Goal: Task Accomplishment & Management: Understand process/instructions

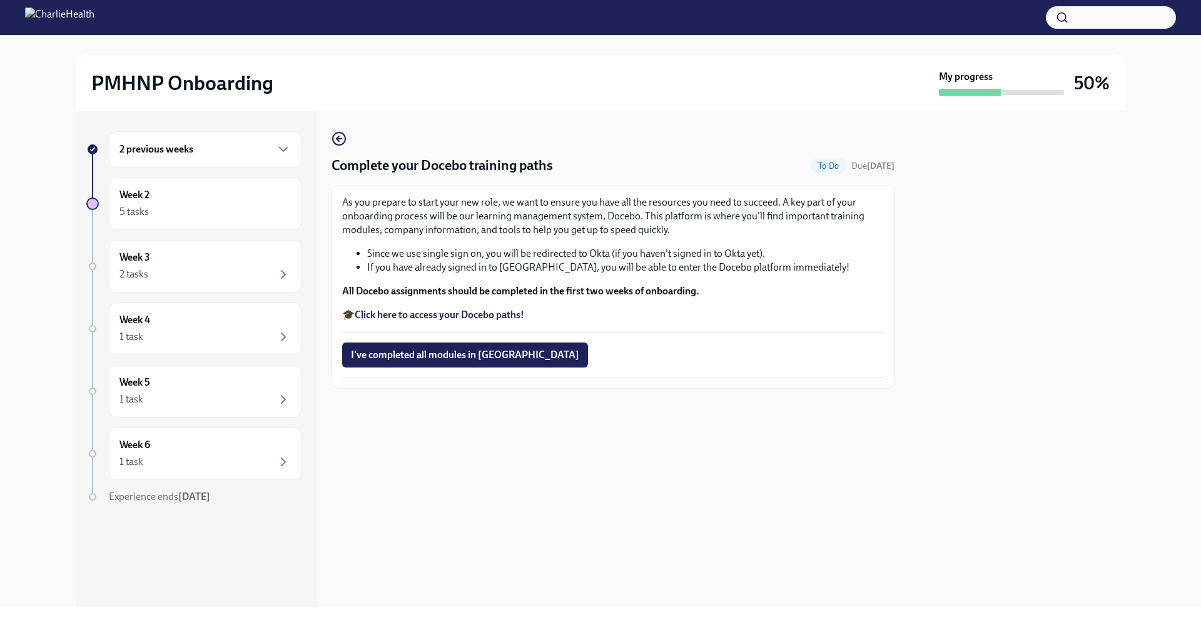
click at [97, 201] on div at bounding box center [92, 204] width 13 height 13
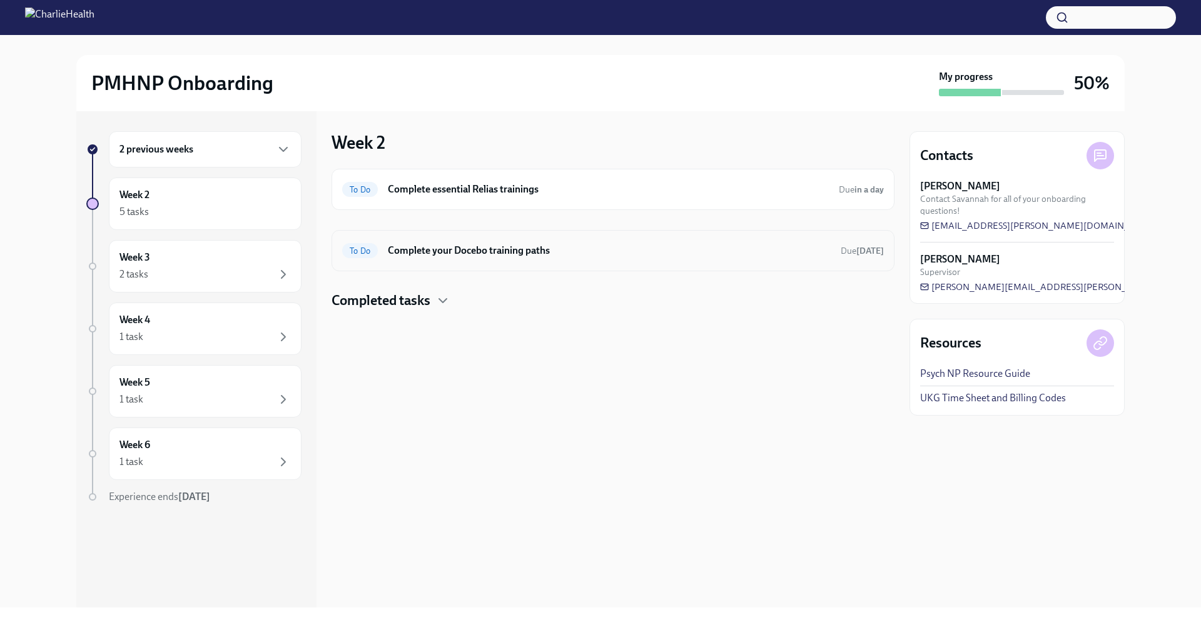
click at [544, 248] on h6 "Complete your Docebo training paths" at bounding box center [609, 251] width 443 height 14
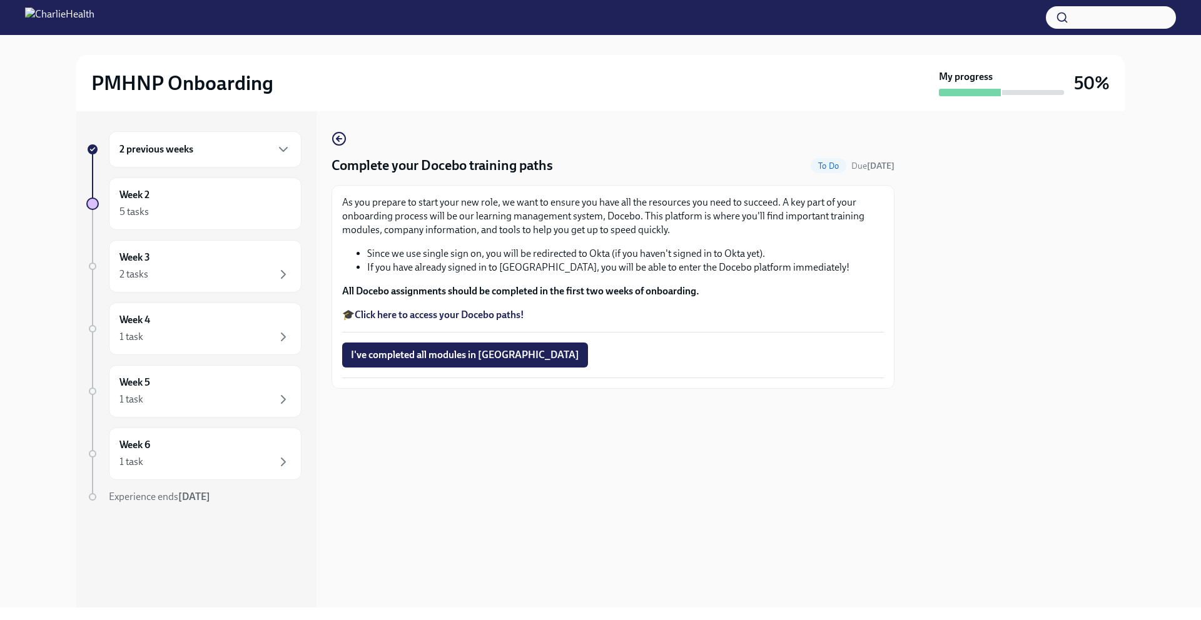
click at [510, 316] on strong "Click here to access your Docebo paths!" at bounding box center [439, 315] width 169 height 12
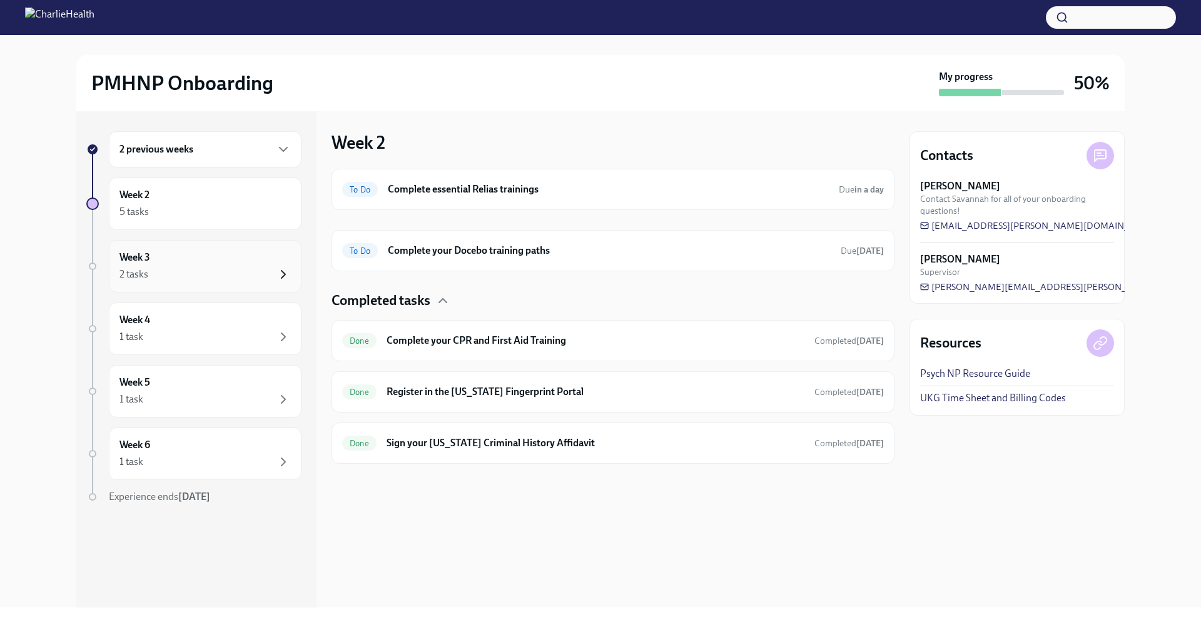
click at [283, 275] on icon "button" at bounding box center [283, 274] width 15 height 15
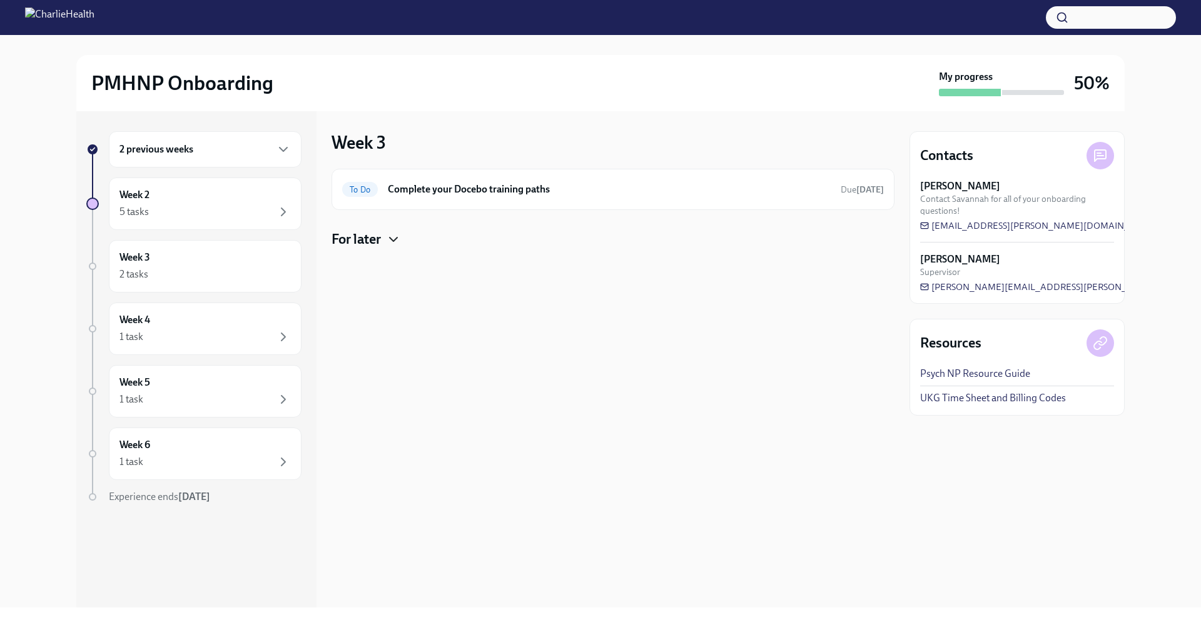
click at [397, 237] on icon "button" at bounding box center [393, 239] width 15 height 15
click at [283, 206] on icon "button" at bounding box center [283, 212] width 15 height 15
click at [675, 187] on h6 "Complete essential Relias trainings" at bounding box center [608, 190] width 441 height 14
